Goal: Task Accomplishment & Management: Use online tool/utility

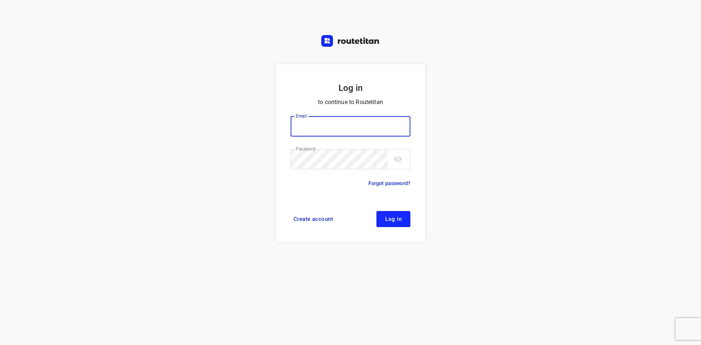
type input "[EMAIL_ADDRESS][DOMAIN_NAME]"
click at [394, 227] on form "Log in to continue to Routetitan Email [EMAIL_ADDRESS][DOMAIN_NAME] Email ​ Pas…" at bounding box center [350, 152] width 149 height 177
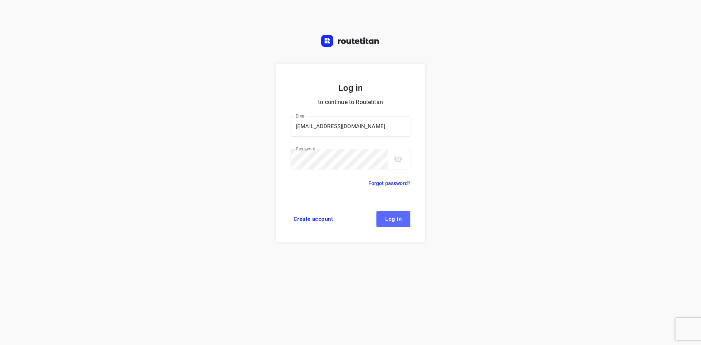
click at [394, 217] on span "Log in" at bounding box center [393, 219] width 16 height 6
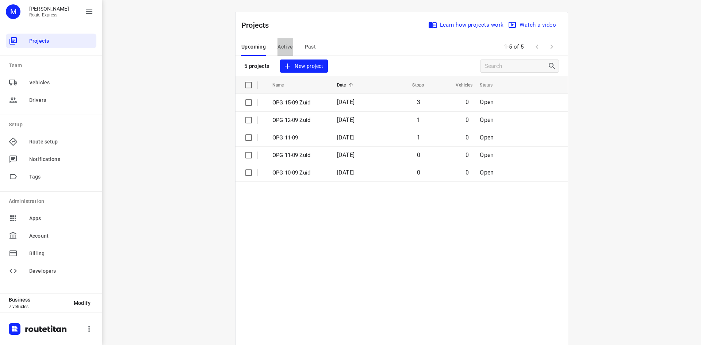
click at [283, 47] on span "Active" at bounding box center [285, 46] width 15 height 9
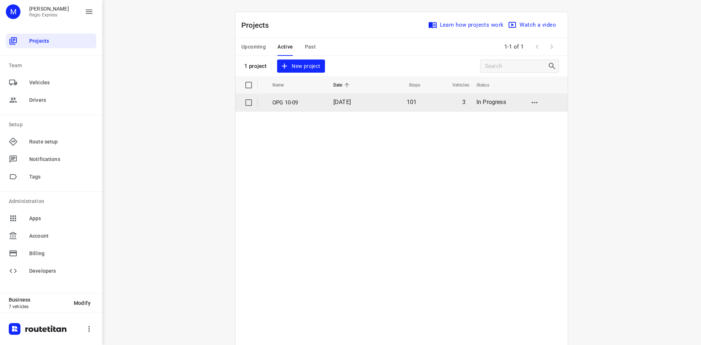
click at [298, 103] on p "OPG 10-09" at bounding box center [297, 103] width 50 height 8
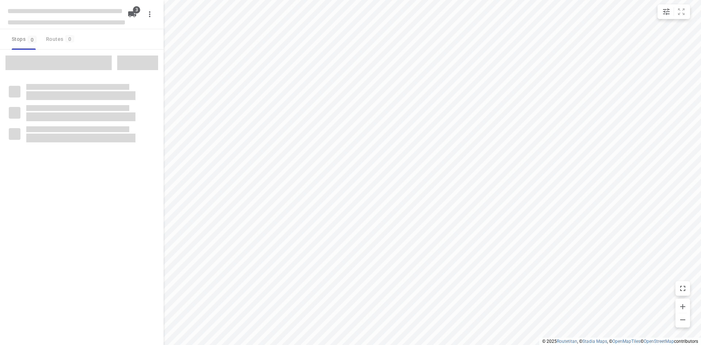
type input "distance"
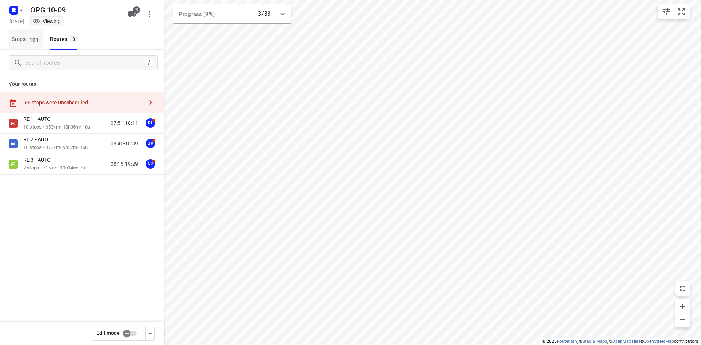
drag, startPoint x: 42, startPoint y: 43, endPoint x: 42, endPoint y: 38, distance: 4.8
click at [42, 43] on span "Stops 101" at bounding box center [27, 39] width 31 height 9
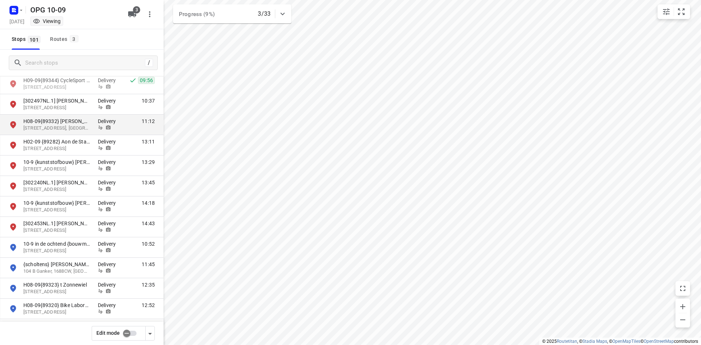
scroll to position [1497, 0]
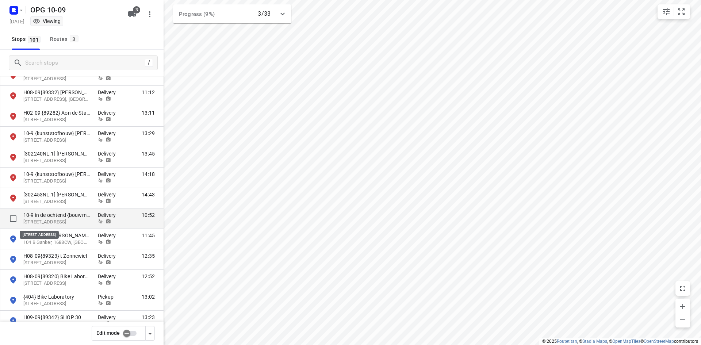
drag, startPoint x: 65, startPoint y: 224, endPoint x: 66, endPoint y: 228, distance: 3.7
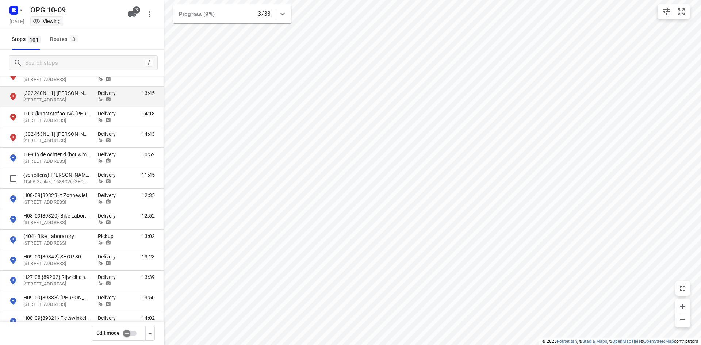
scroll to position [1570, 0]
